Goal: Transaction & Acquisition: Obtain resource

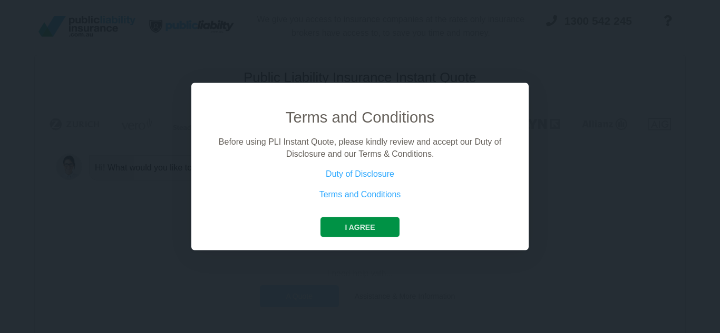
click at [341, 227] on button "I agree" at bounding box center [359, 228] width 78 height 20
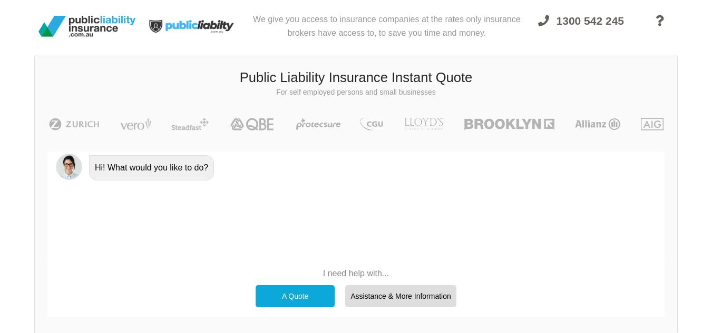
click at [307, 298] on div "A Quote" at bounding box center [295, 297] width 79 height 22
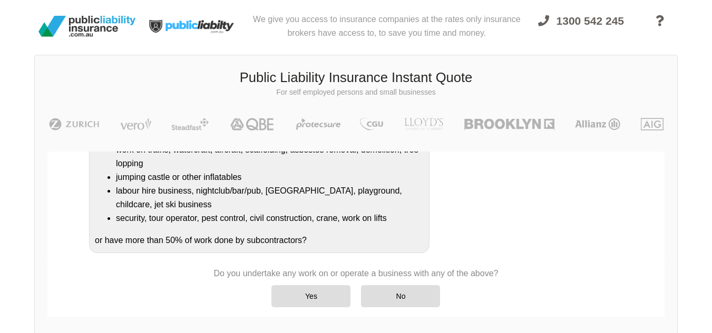
scroll to position [218, 0]
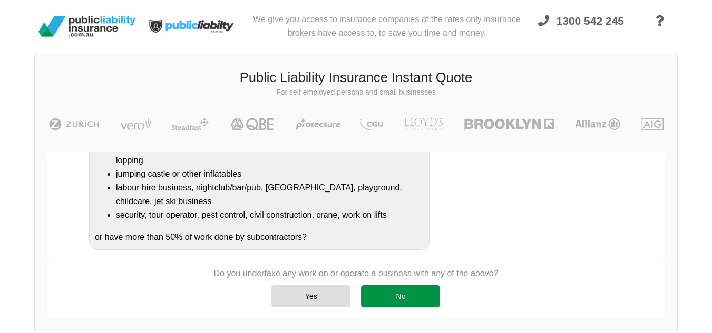
click at [387, 297] on div "No" at bounding box center [400, 297] width 79 height 22
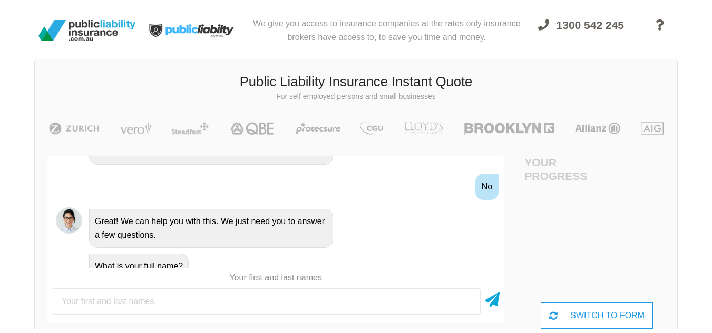
scroll to position [0, 0]
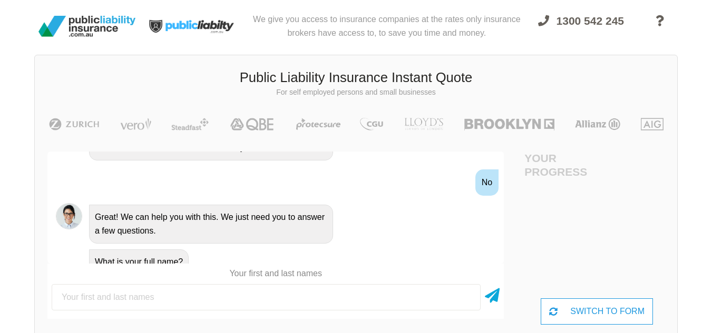
click at [401, 299] on input "text" at bounding box center [266, 297] width 429 height 26
type input "[PERSON_NAME]"
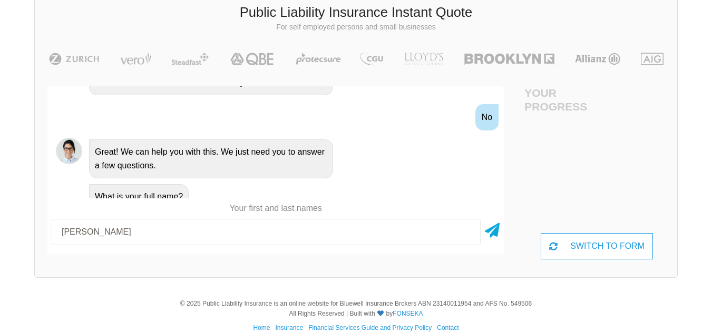
scroll to position [66, 0]
click at [493, 227] on icon at bounding box center [492, 227] width 15 height 19
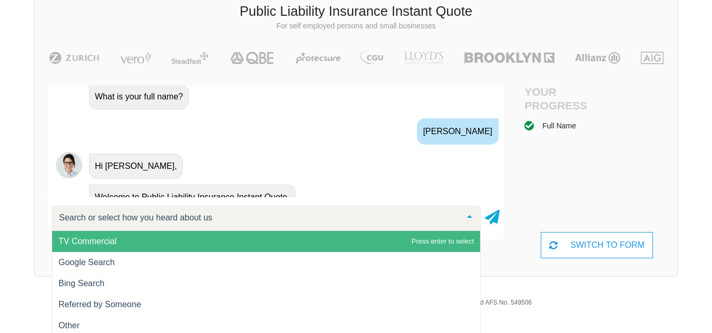
scroll to position [507, 0]
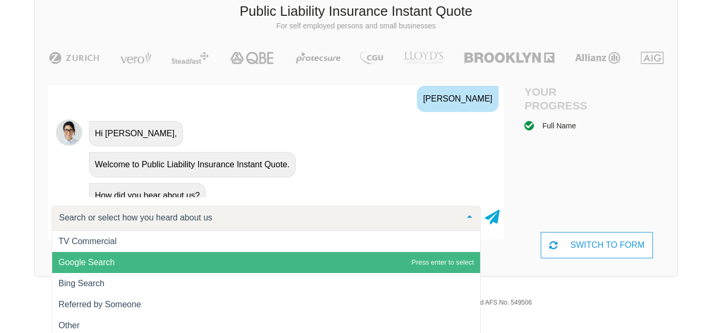
click at [229, 261] on span "Google Search" at bounding box center [266, 262] width 428 height 21
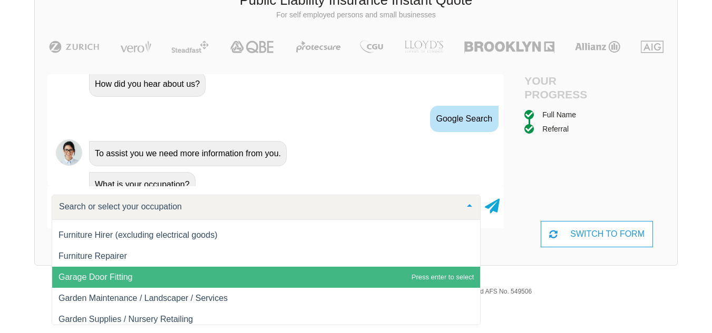
scroll to position [80, 0]
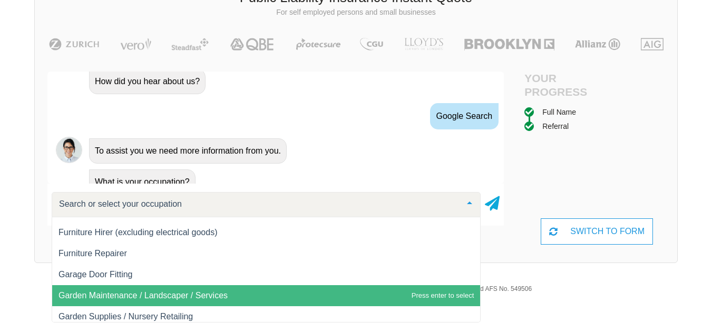
click at [222, 296] on span "Garden Maintenance / Landscaper / Services" at bounding box center [142, 295] width 169 height 9
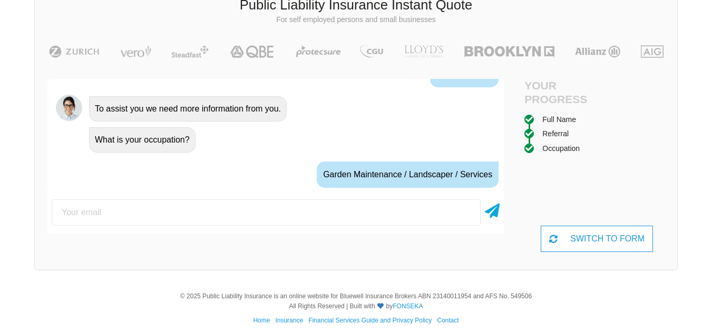
scroll to position [677, 0]
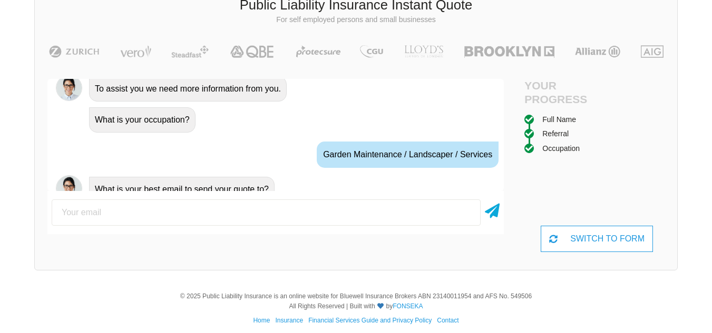
click at [327, 220] on input "email" at bounding box center [266, 213] width 429 height 26
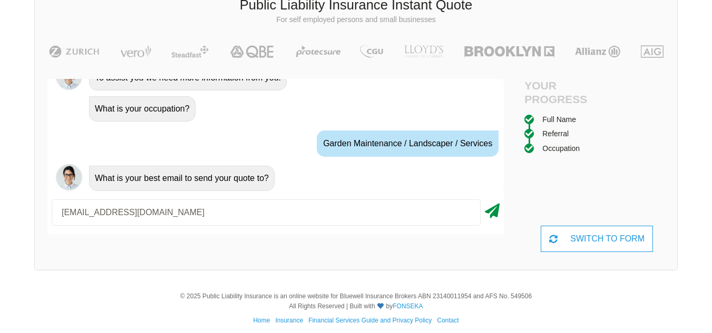
type input "[EMAIL_ADDRESS][DOMAIN_NAME]"
click at [493, 211] on icon at bounding box center [492, 209] width 15 height 19
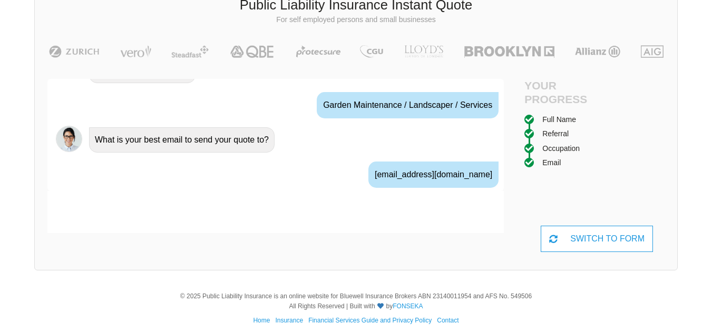
scroll to position [747, 0]
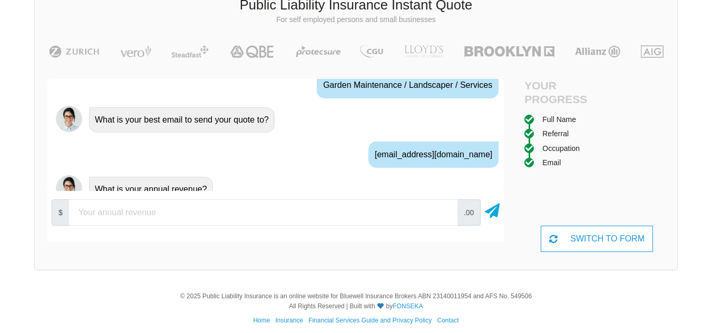
click at [333, 222] on input "number" at bounding box center [263, 213] width 388 height 26
click at [86, 212] on input "90000" at bounding box center [263, 213] width 388 height 26
type input "91736"
click at [495, 213] on icon at bounding box center [492, 209] width 15 height 19
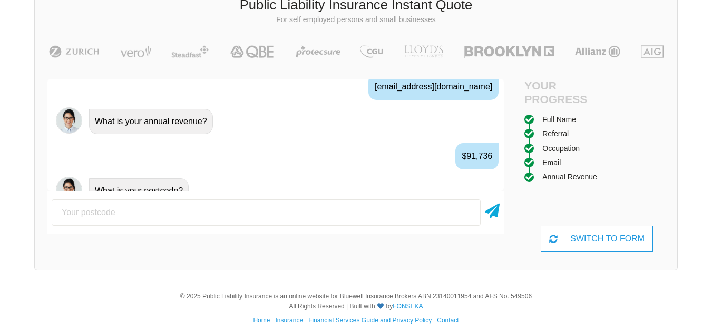
scroll to position [817, 0]
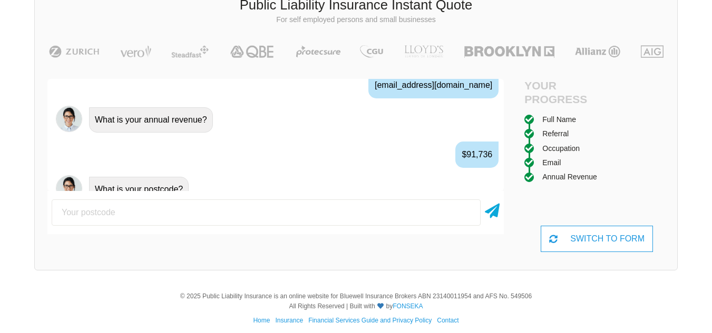
click at [397, 214] on input "number" at bounding box center [266, 213] width 429 height 26
type input "4035"
click at [494, 213] on icon at bounding box center [492, 209] width 15 height 19
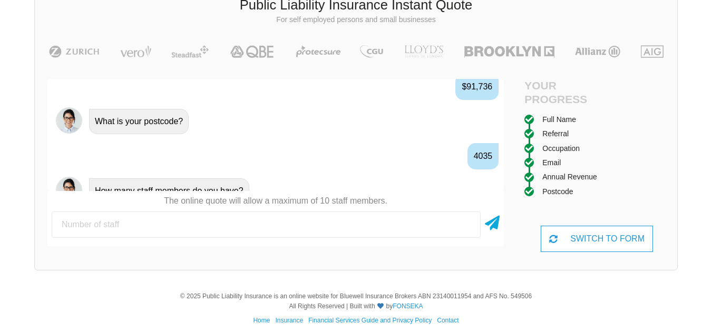
scroll to position [886, 0]
click at [399, 223] on input "number" at bounding box center [266, 225] width 429 height 26
click at [467, 223] on input "1" at bounding box center [266, 225] width 429 height 26
click at [467, 223] on input "2" at bounding box center [266, 225] width 429 height 26
click at [465, 222] on input "3" at bounding box center [266, 225] width 429 height 26
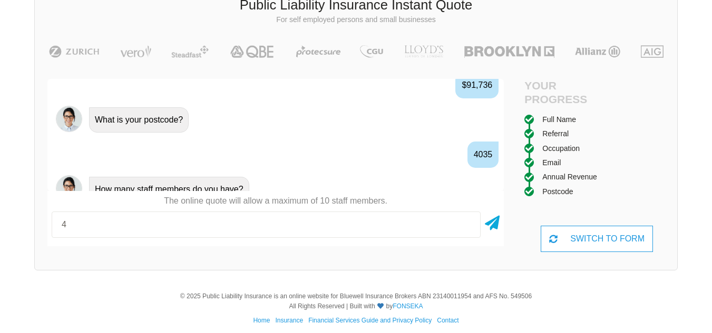
click at [466, 221] on input "4" at bounding box center [266, 225] width 429 height 26
click at [466, 221] on input "5" at bounding box center [266, 225] width 429 height 26
click at [466, 229] on input "4" at bounding box center [266, 225] width 429 height 26
click at [466, 229] on input "3" at bounding box center [266, 225] width 429 height 26
click at [466, 229] on input "2" at bounding box center [266, 225] width 429 height 26
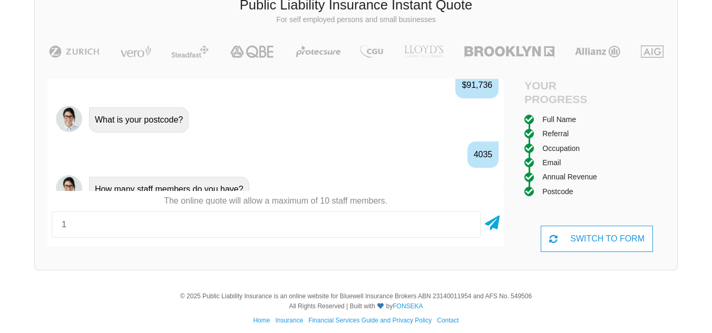
click at [466, 229] on input "1" at bounding box center [266, 225] width 429 height 26
click at [466, 229] on input "0" at bounding box center [266, 225] width 429 height 26
click at [492, 224] on icon at bounding box center [492, 221] width 15 height 19
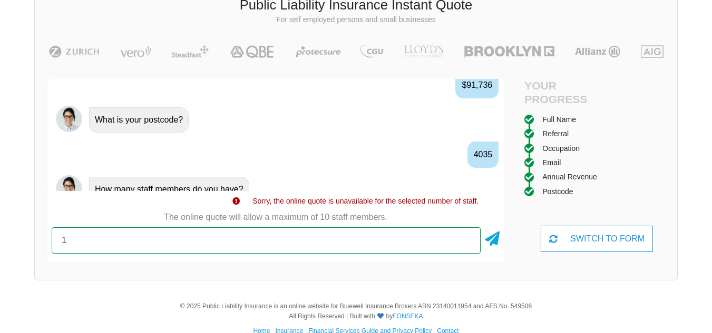
type input "1"
click at [465, 236] on input "1" at bounding box center [266, 241] width 429 height 26
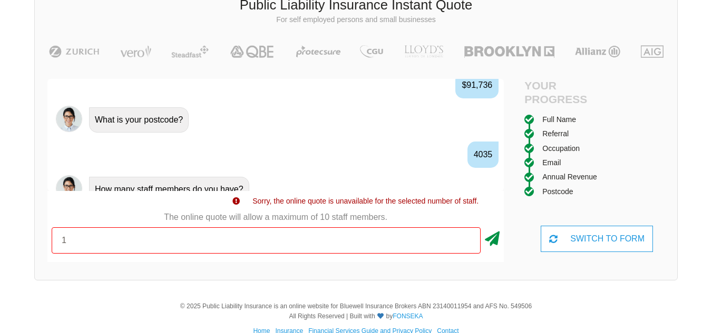
click at [490, 241] on icon at bounding box center [492, 237] width 15 height 19
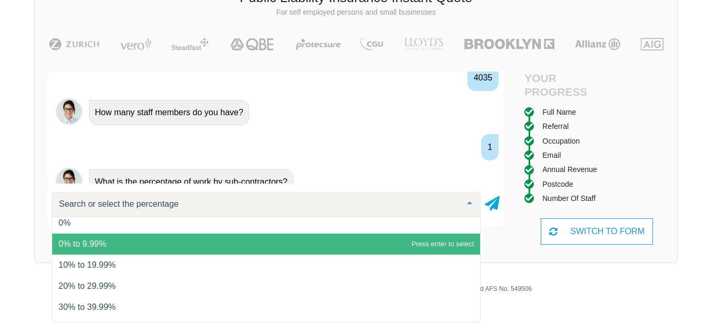
scroll to position [0, 0]
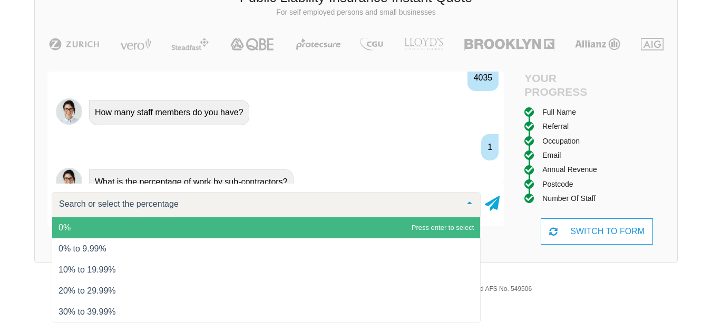
click at [374, 224] on span "0%" at bounding box center [266, 228] width 428 height 21
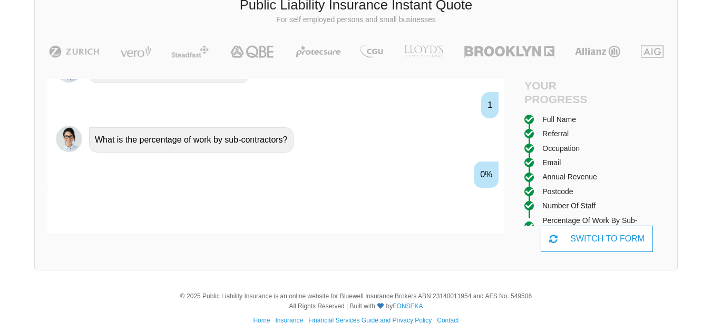
scroll to position [1025, 0]
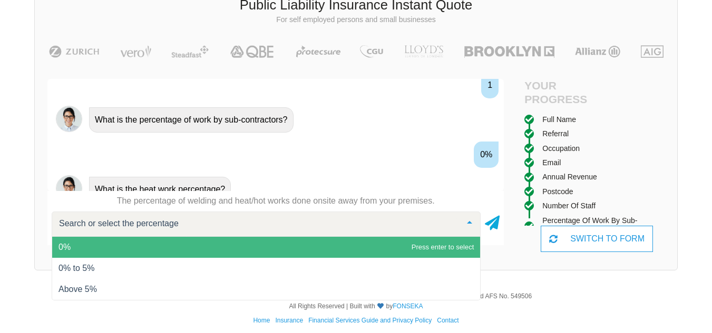
click at [310, 247] on span "0%" at bounding box center [266, 247] width 428 height 21
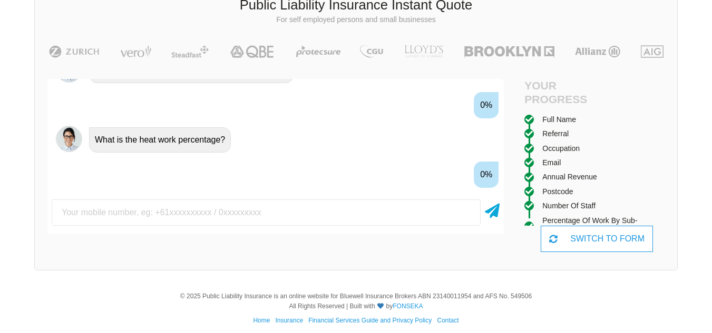
scroll to position [1095, 0]
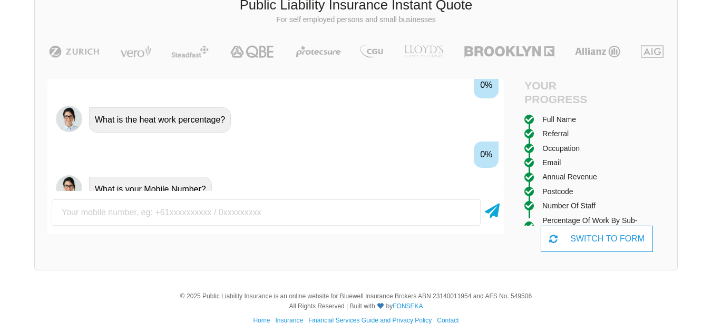
click at [295, 216] on input "text" at bounding box center [266, 213] width 429 height 26
type input "0429697323"
click at [494, 216] on icon at bounding box center [492, 209] width 15 height 19
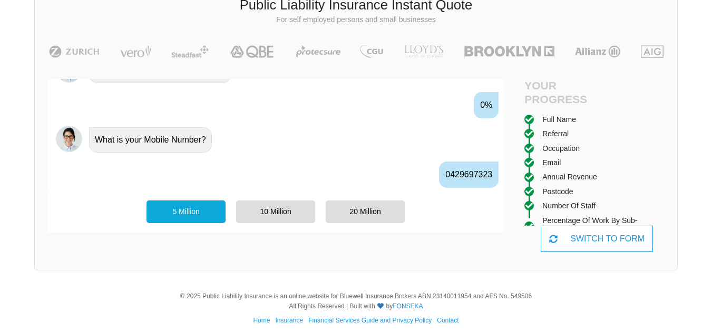
scroll to position [1164, 0]
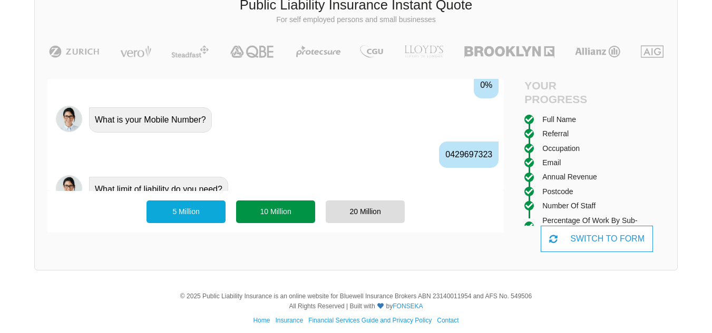
click at [262, 217] on div "10 Million" at bounding box center [275, 212] width 79 height 22
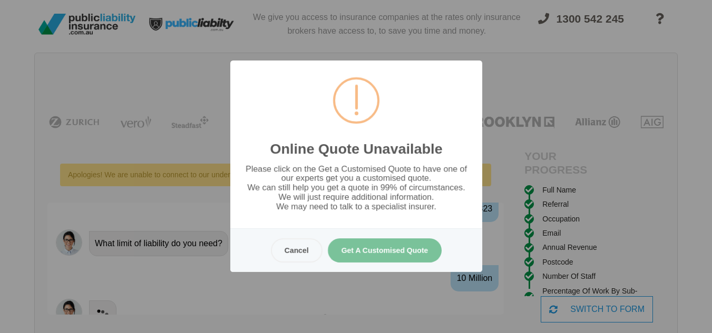
scroll to position [0, 0]
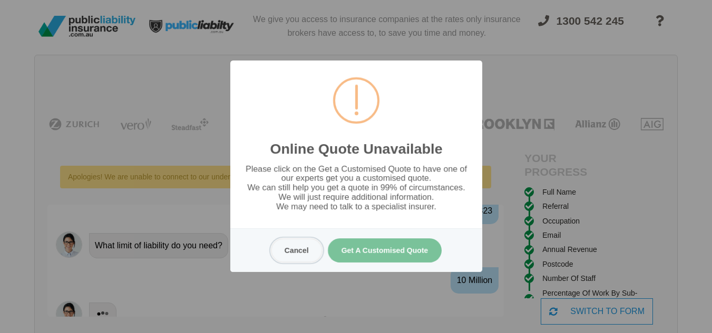
click at [302, 253] on button "Cancel" at bounding box center [296, 251] width 52 height 24
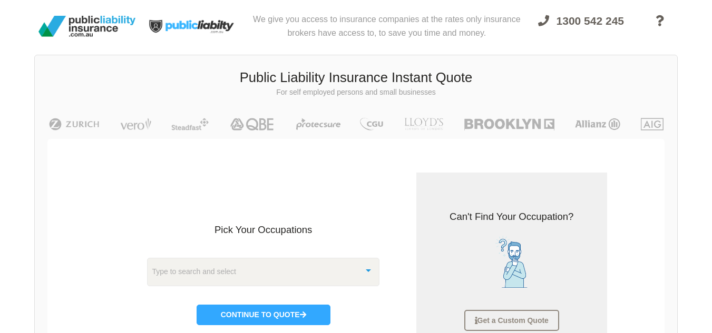
scroll to position [26, 0]
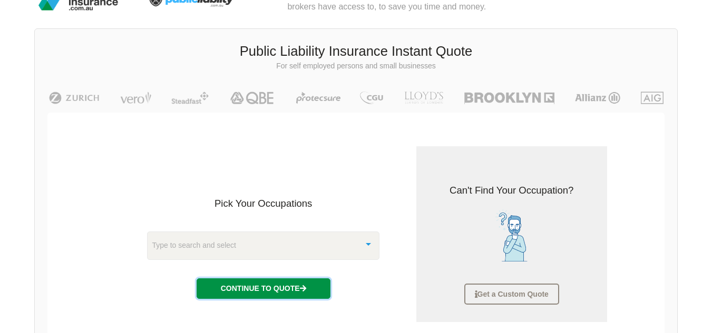
click at [293, 290] on button "Continue to Quote" at bounding box center [263, 289] width 134 height 20
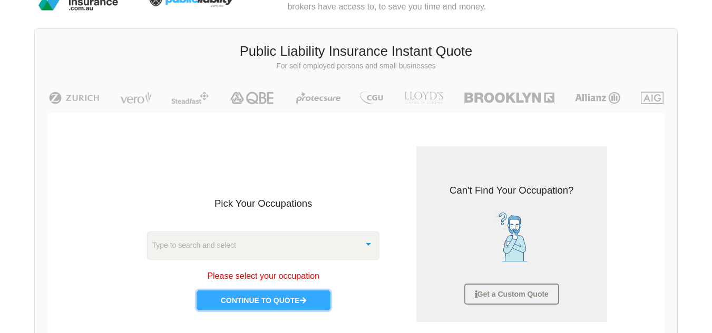
scroll to position [0, 0]
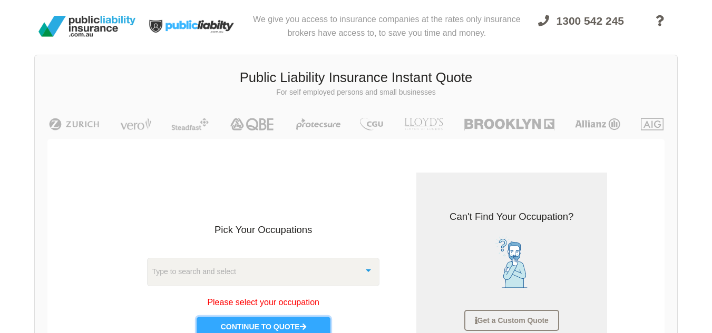
click at [196, 317] on button "Continue to Quote" at bounding box center [263, 327] width 134 height 20
